Goal: Task Accomplishment & Management: Manage account settings

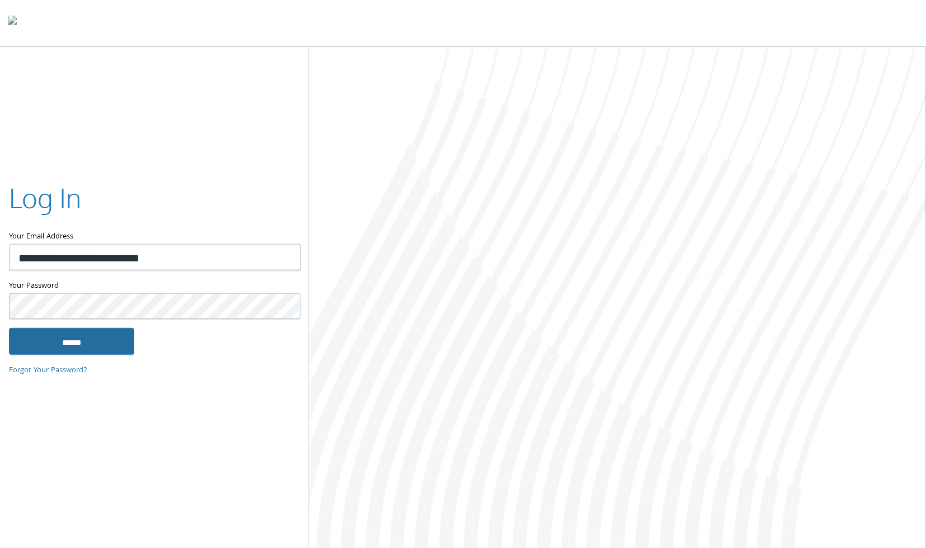
click at [100, 333] on input "******" at bounding box center [71, 341] width 125 height 27
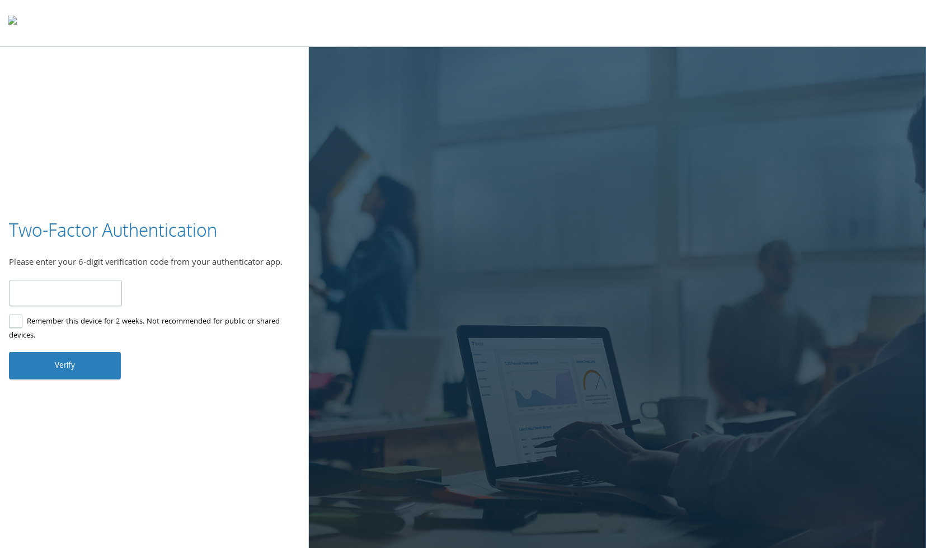
click at [88, 292] on input "number" at bounding box center [65, 293] width 113 height 26
type input "*"
type input "******"
